Goal: Download file/media

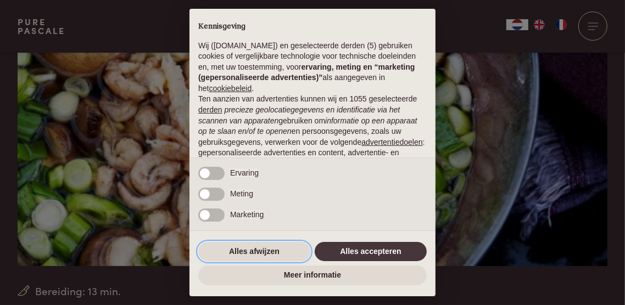
click at [272, 262] on button "Alles afwijzen" at bounding box center [254, 252] width 112 height 20
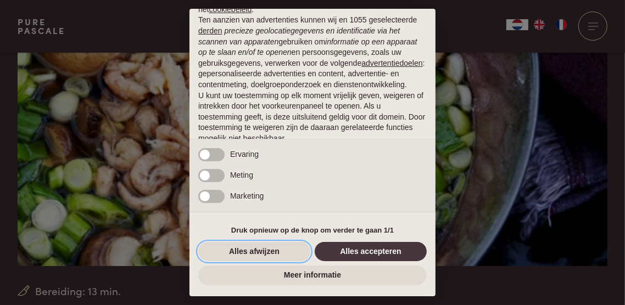
click at [274, 262] on button "Alles afwijzen" at bounding box center [254, 252] width 112 height 20
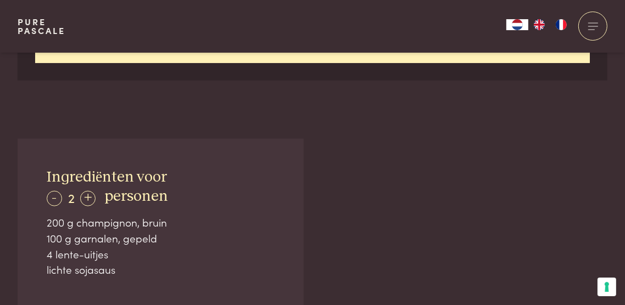
scroll to position [615, 0]
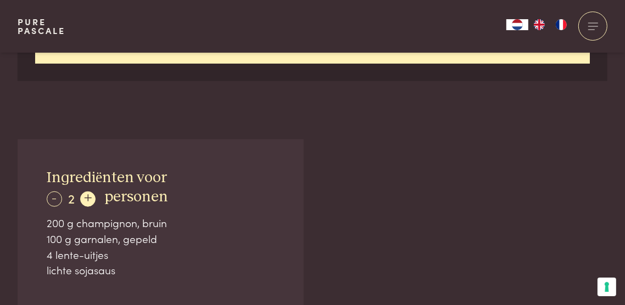
click at [90, 201] on div "+" at bounding box center [87, 199] width 15 height 15
click at [90, 200] on div "+" at bounding box center [87, 199] width 15 height 15
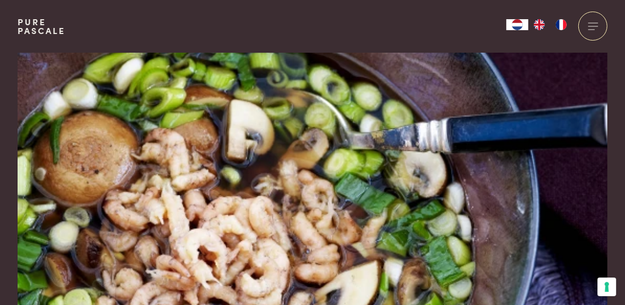
scroll to position [0, 0]
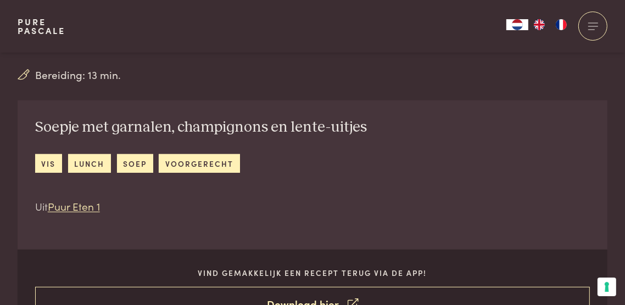
click at [337, 305] on link "Download hier" at bounding box center [312, 304] width 555 height 35
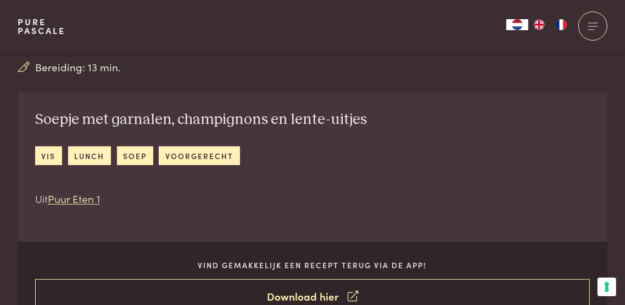
scroll to position [403, 0]
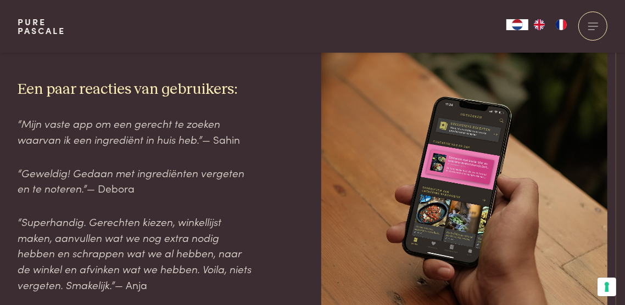
scroll to position [1297, 0]
